Goal: Information Seeking & Learning: Learn about a topic

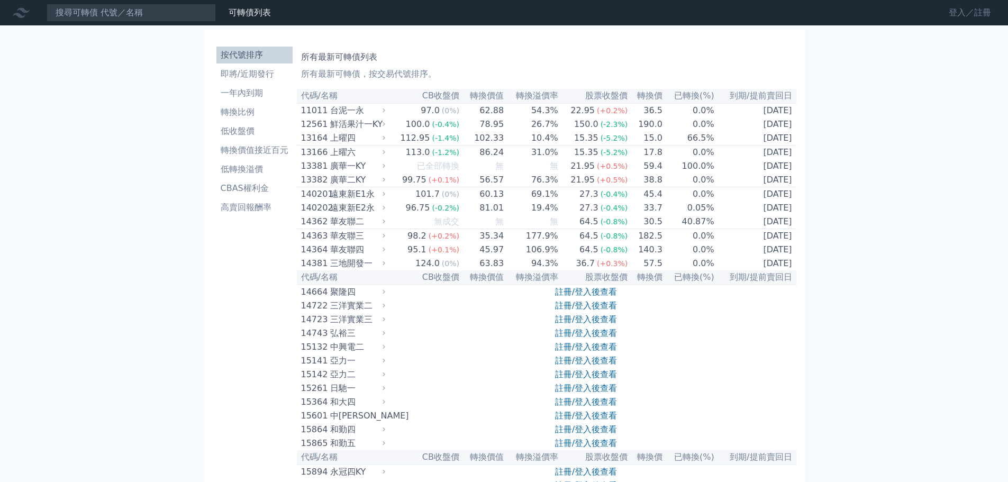
click at [967, 15] on link "登入／註冊" at bounding box center [969, 12] width 59 height 17
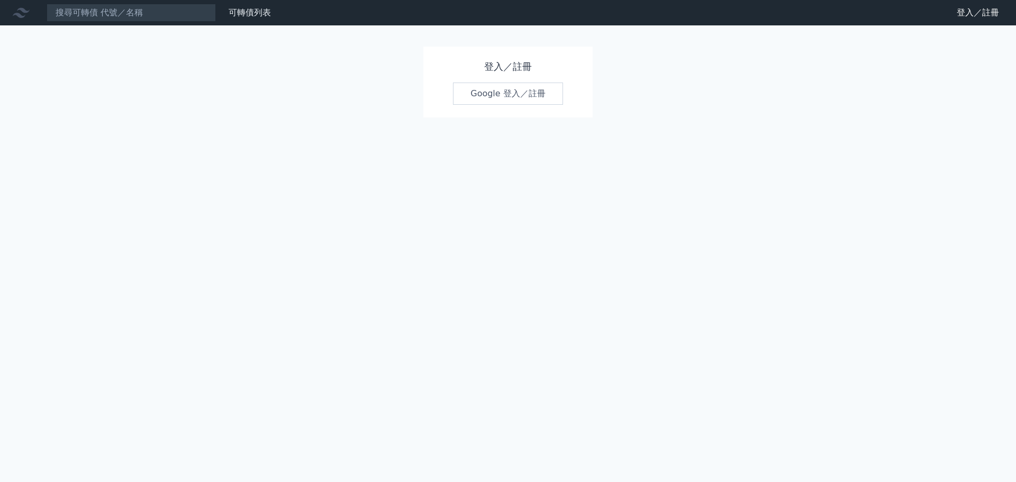
click at [515, 92] on link "Google 登入／註冊" at bounding box center [508, 94] width 110 height 22
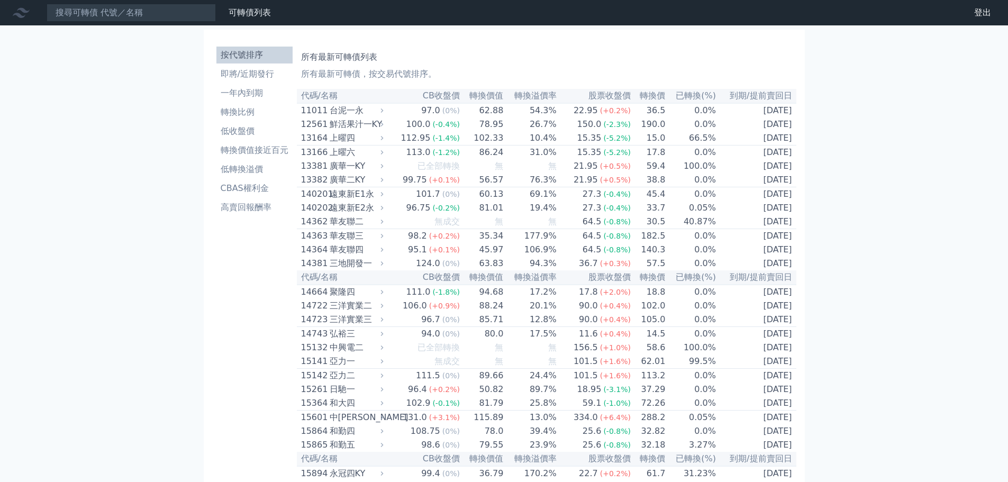
scroll to position [3129, 0]
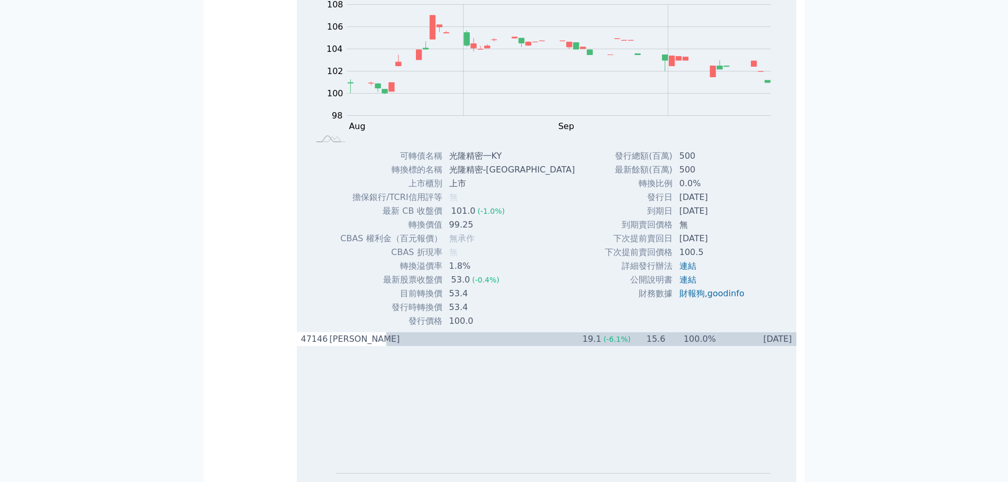
click at [614, 149] on div "Zoom Out 104 94 96 98 100 102 104 106 108 110 L Aug Sep Oct Nov 100% Chart crea…" at bounding box center [546, 68] width 499 height 161
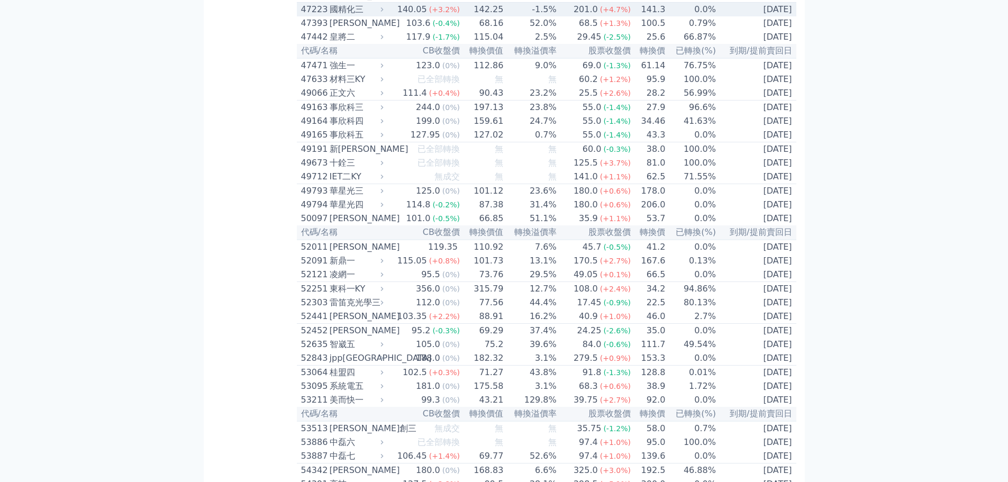
click at [605, 16] on div "(+4.7%)" at bounding box center [615, 9] width 31 height 13
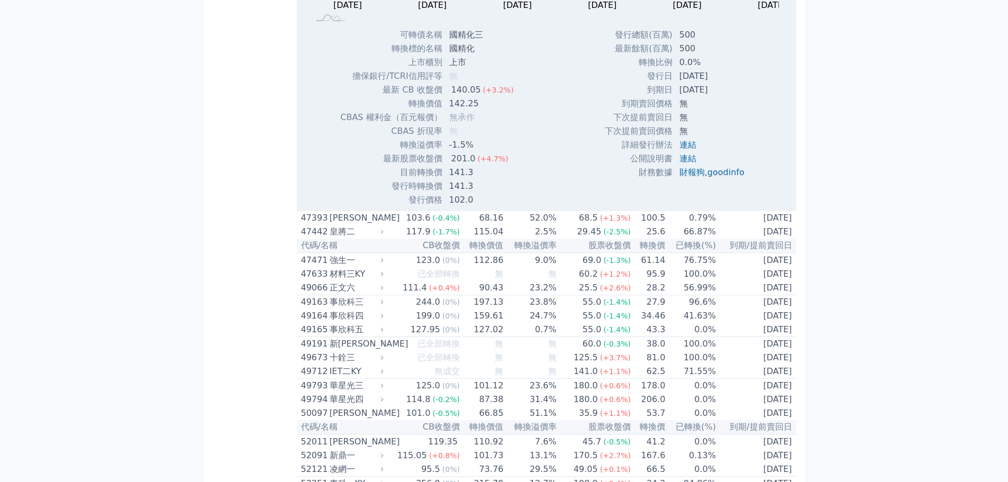
scroll to position [3288, 0]
